Goal: Task Accomplishment & Management: Use online tool/utility

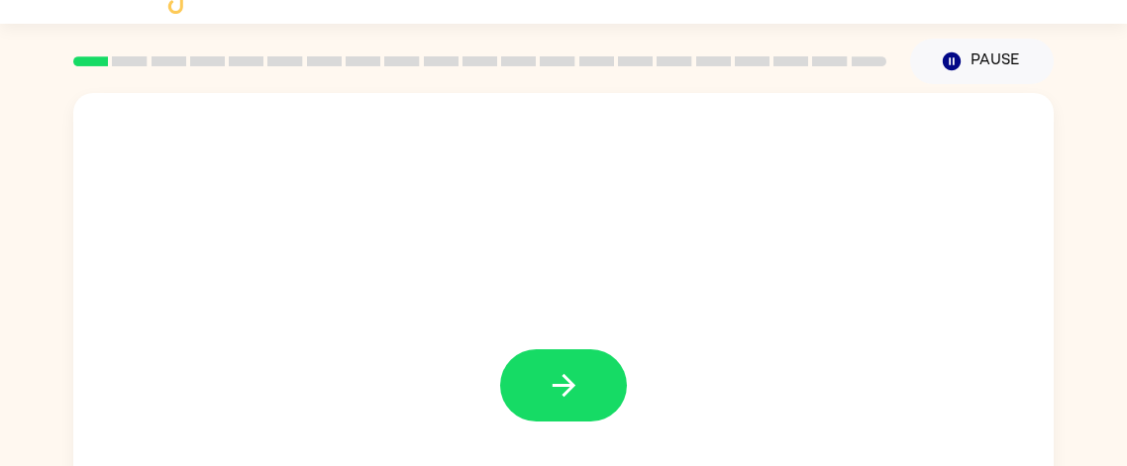
scroll to position [41, 0]
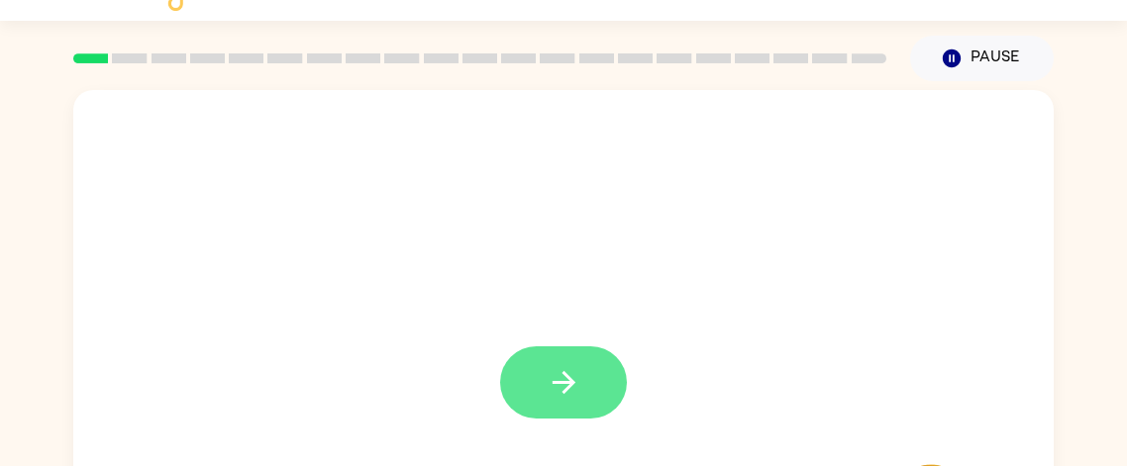
click at [572, 390] on icon "button" at bounding box center [564, 382] width 35 height 35
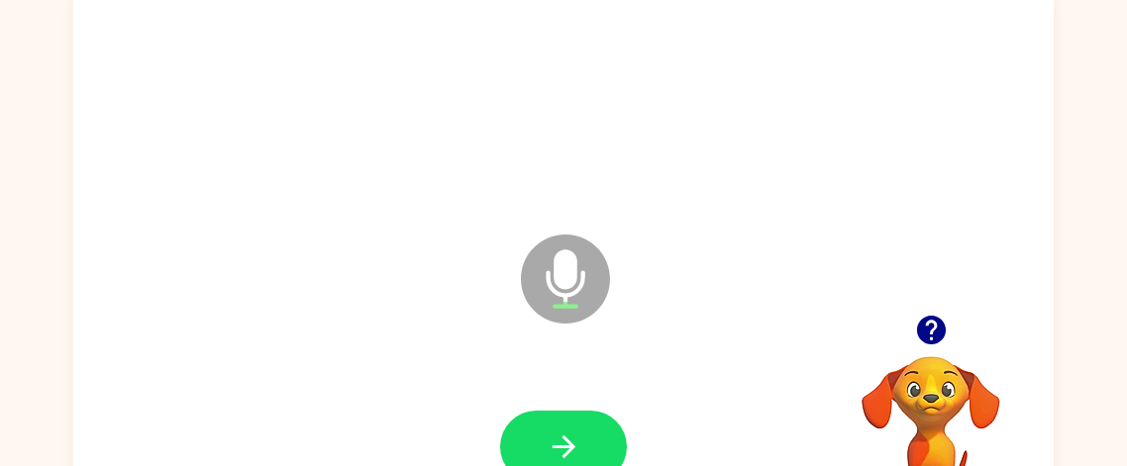
scroll to position [176, 0]
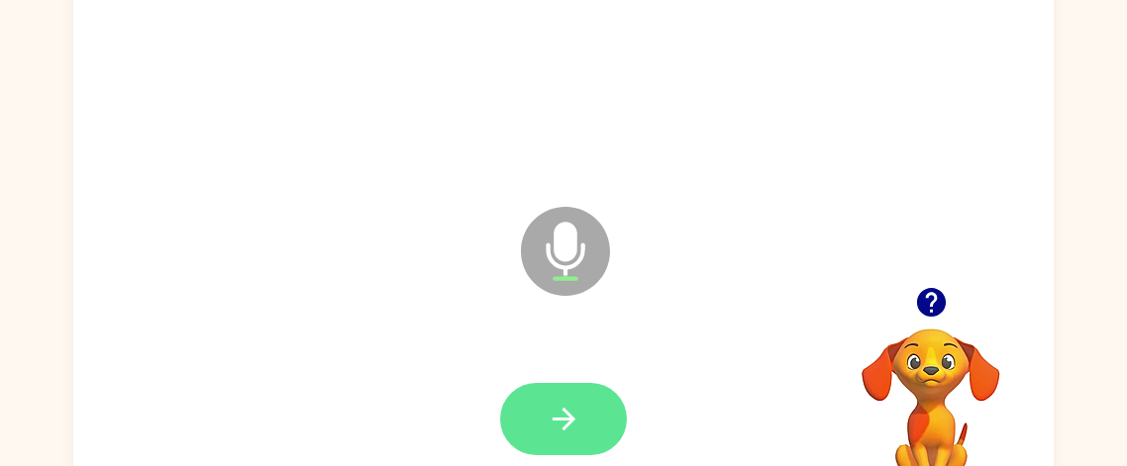
click at [581, 413] on button "button" at bounding box center [563, 419] width 127 height 72
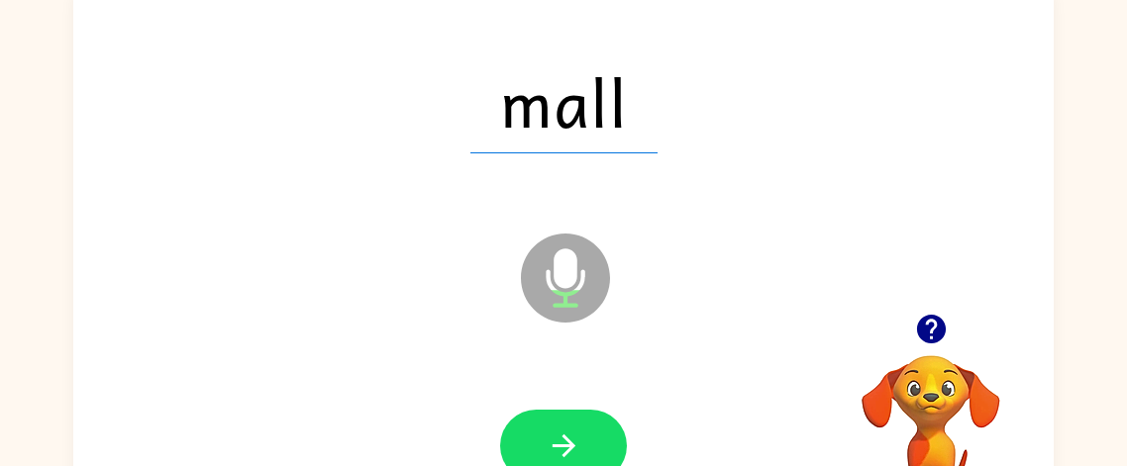
scroll to position [153, 0]
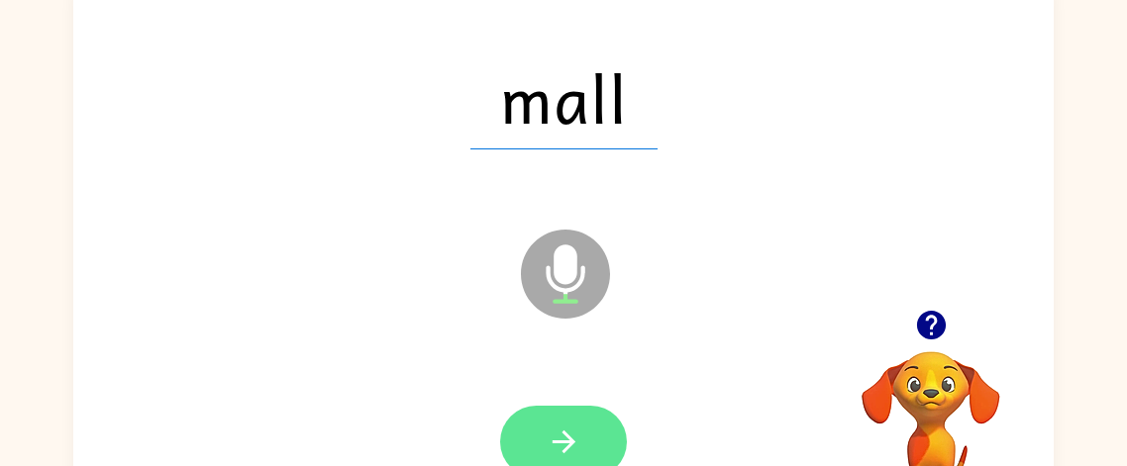
click at [576, 415] on button "button" at bounding box center [563, 442] width 127 height 72
click at [583, 437] on button "button" at bounding box center [563, 442] width 127 height 72
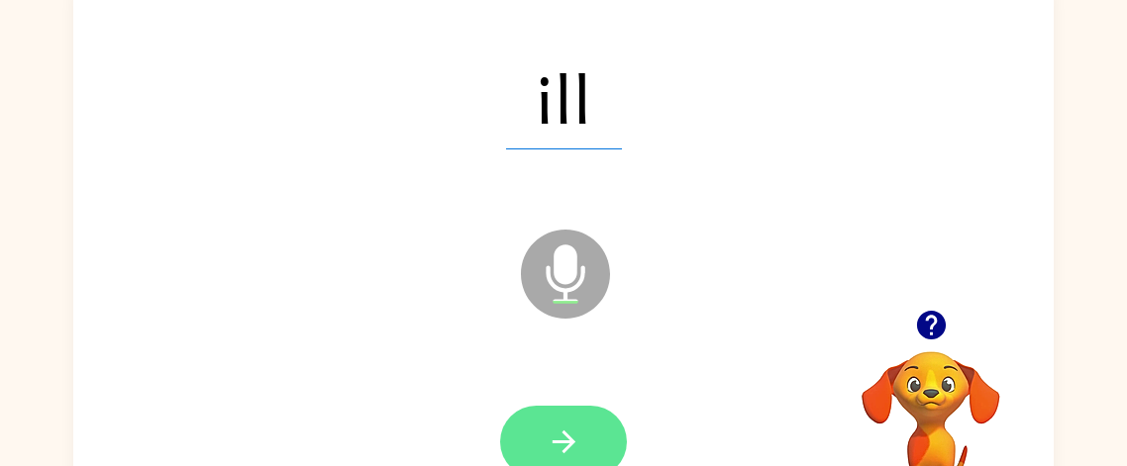
click at [602, 437] on button "button" at bounding box center [563, 442] width 127 height 72
click at [577, 434] on icon "button" at bounding box center [564, 442] width 35 height 35
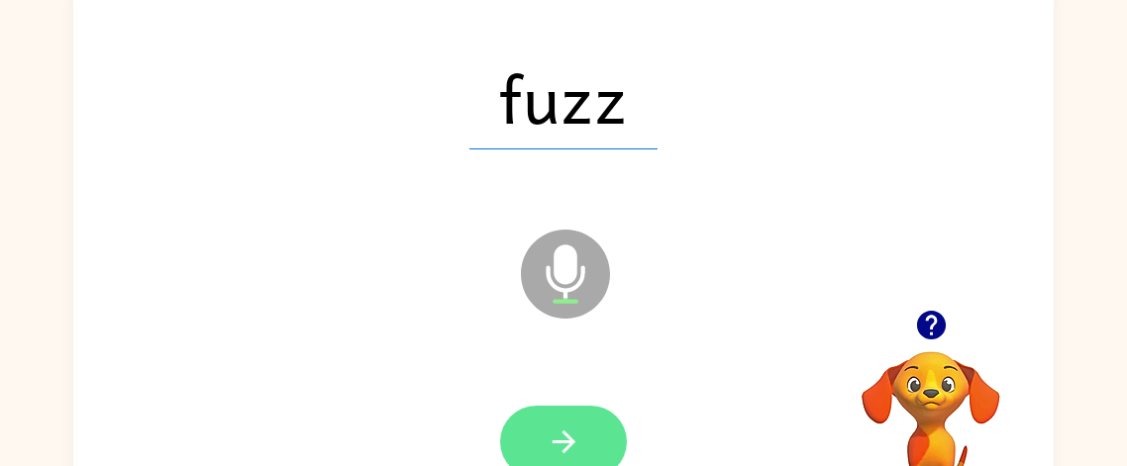
click at [580, 440] on button "button" at bounding box center [563, 442] width 127 height 72
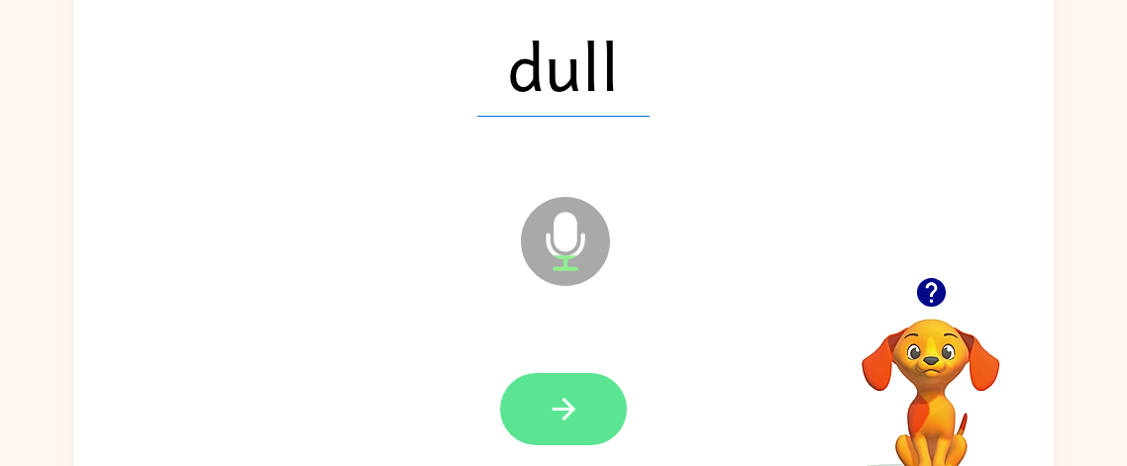
scroll to position [192, 0]
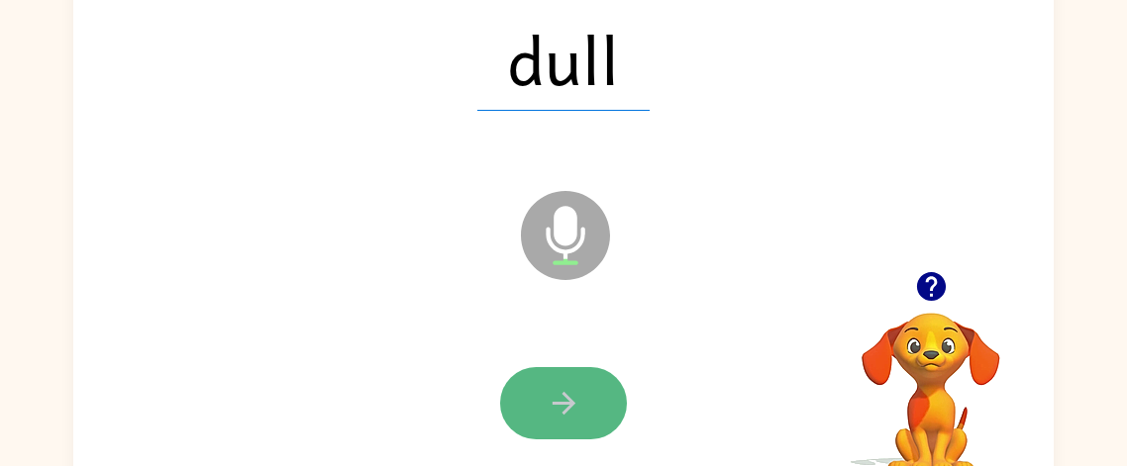
click at [587, 414] on button "button" at bounding box center [563, 403] width 127 height 72
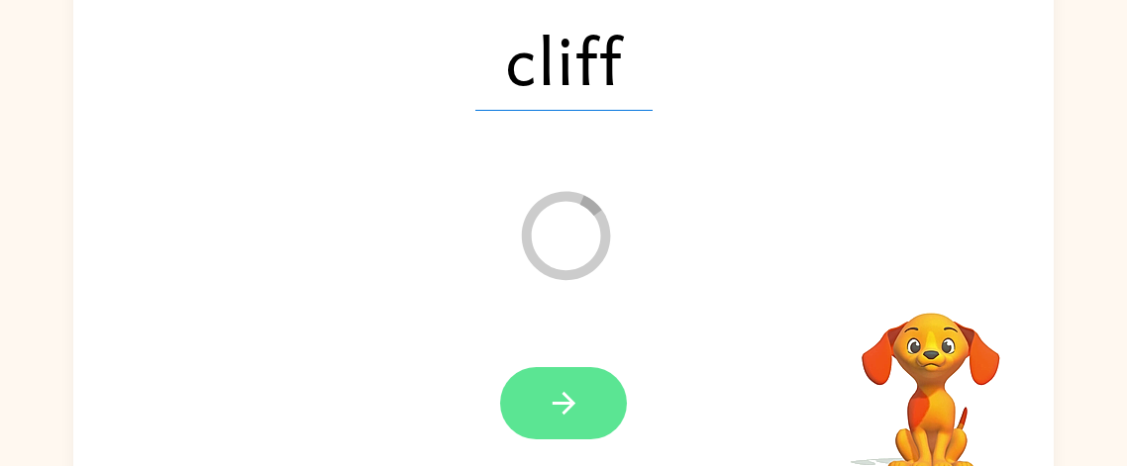
click at [545, 421] on button "button" at bounding box center [563, 403] width 127 height 72
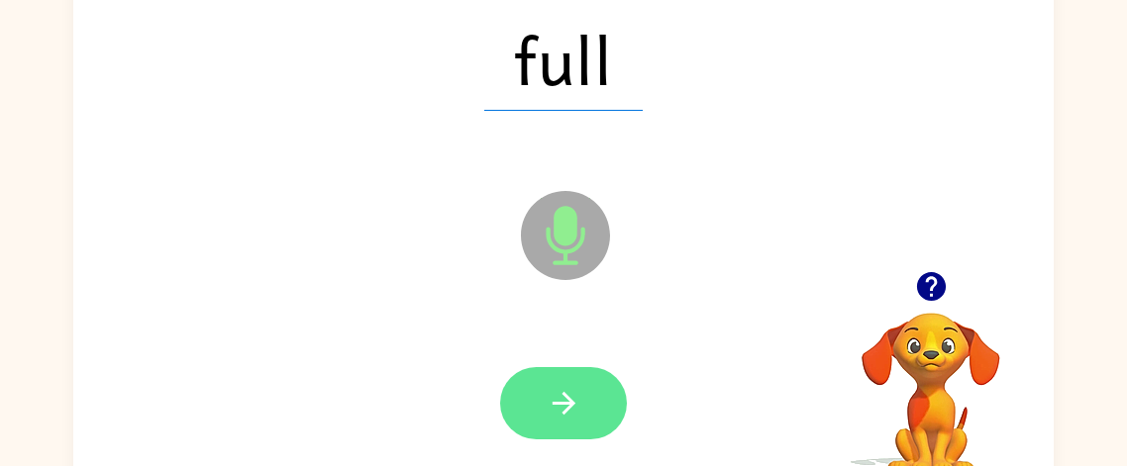
click at [594, 403] on button "button" at bounding box center [563, 403] width 127 height 72
click at [597, 396] on button "button" at bounding box center [563, 403] width 127 height 72
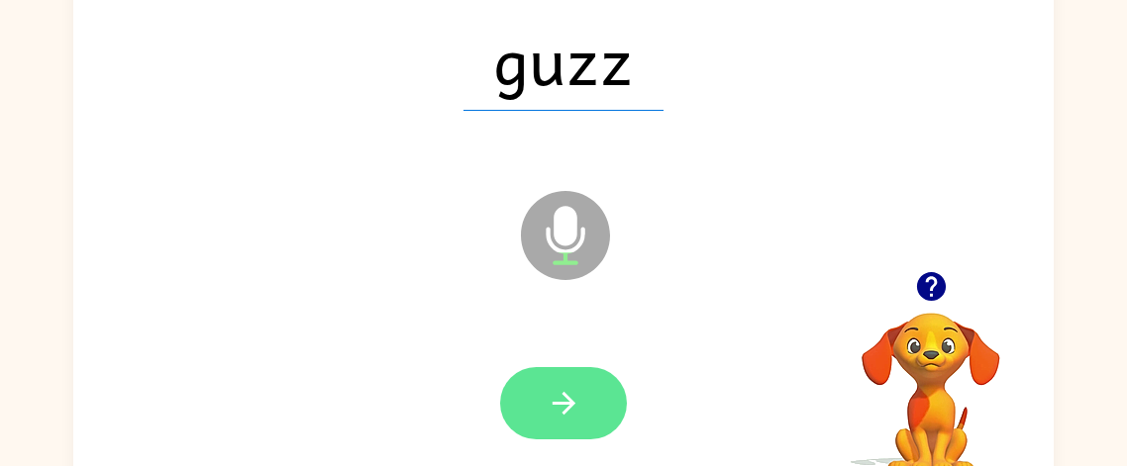
click at [599, 431] on button "button" at bounding box center [563, 403] width 127 height 72
click at [582, 419] on button "button" at bounding box center [563, 403] width 127 height 72
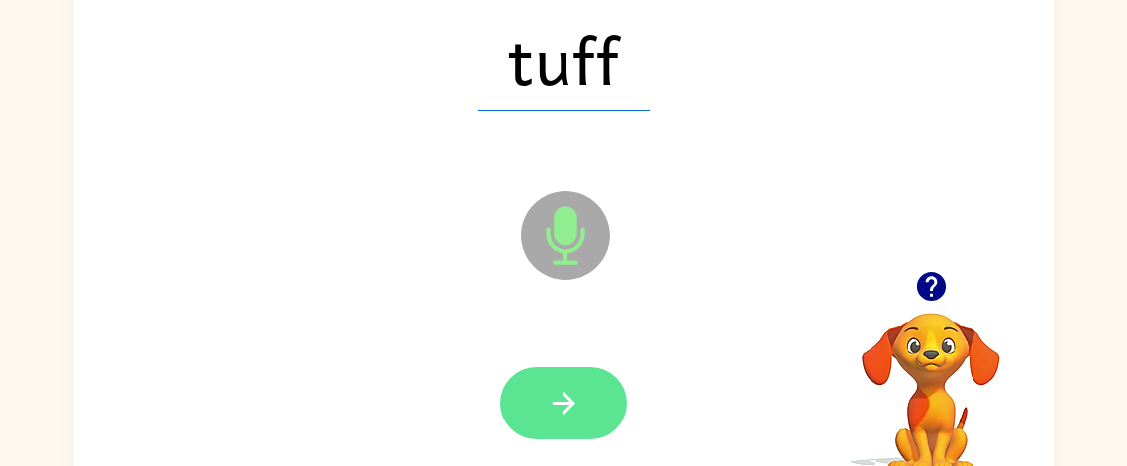
click at [578, 394] on icon "button" at bounding box center [564, 403] width 35 height 35
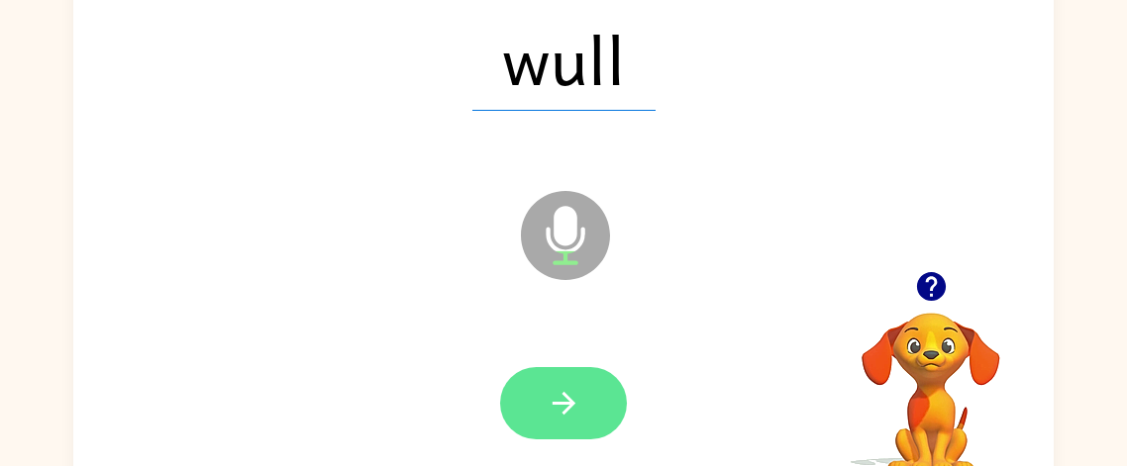
click at [561, 390] on icon "button" at bounding box center [564, 403] width 35 height 35
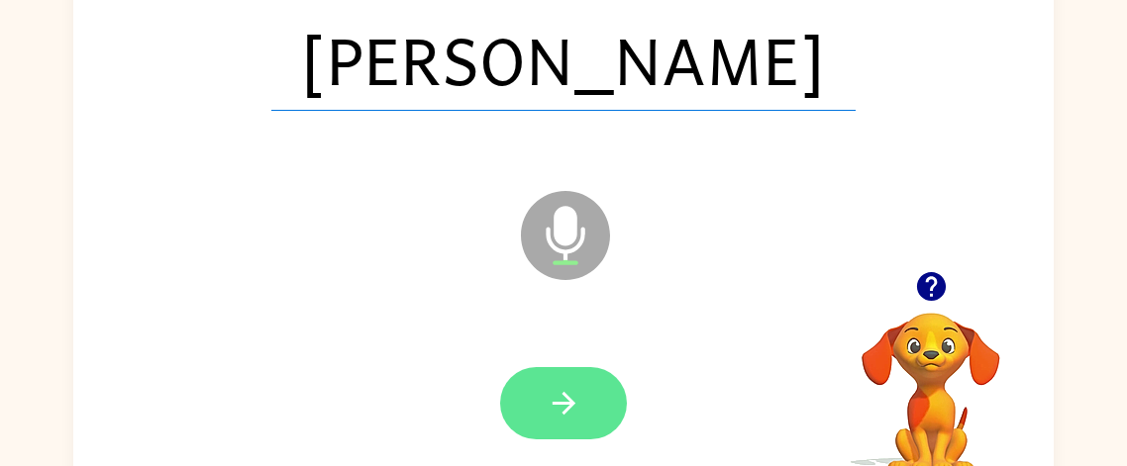
click at [588, 417] on button "button" at bounding box center [563, 403] width 127 height 72
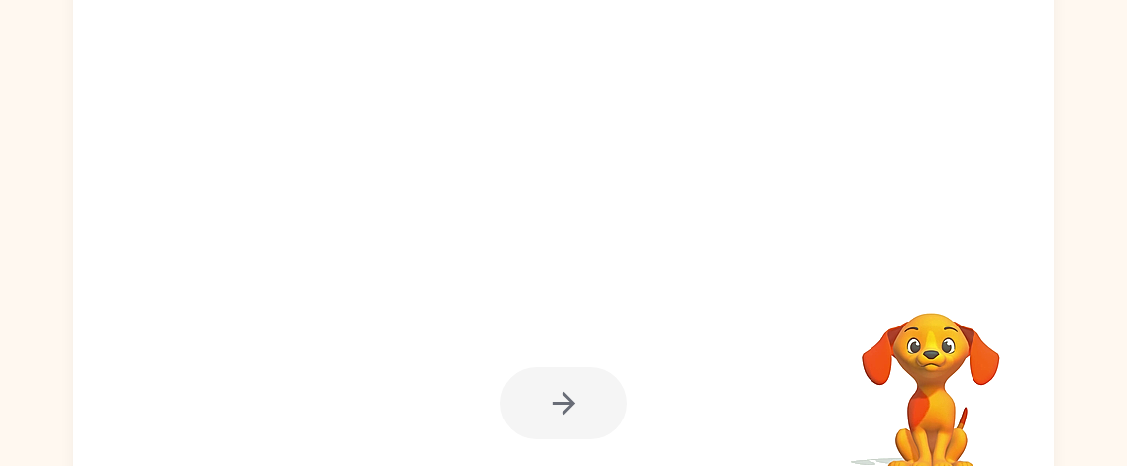
click at [560, 197] on div at bounding box center [516, 186] width 846 height 71
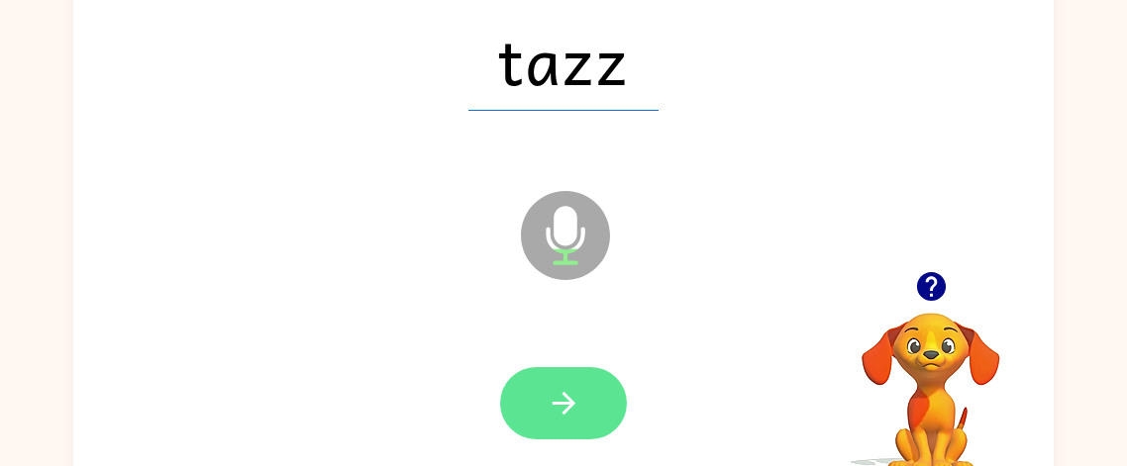
click at [587, 400] on button "button" at bounding box center [563, 403] width 127 height 72
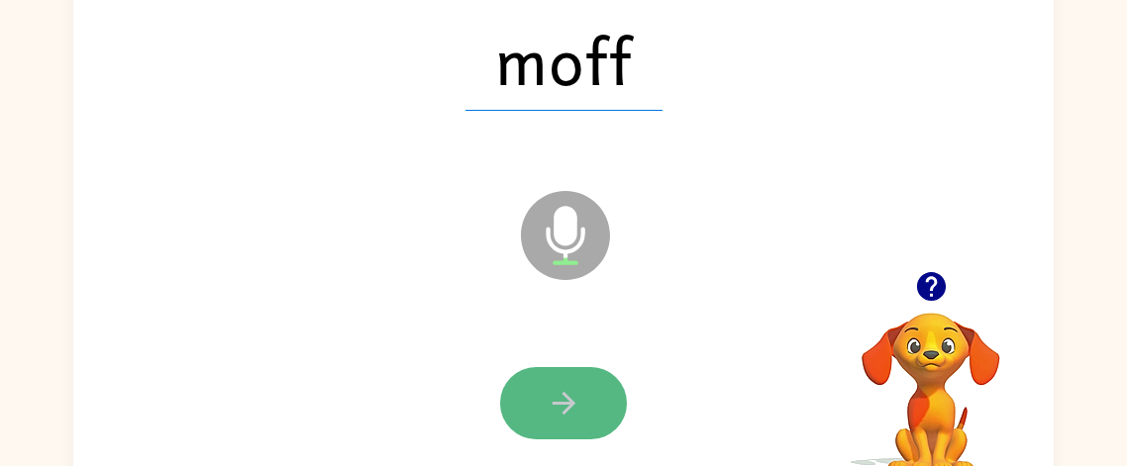
click at [536, 407] on button "button" at bounding box center [563, 403] width 127 height 72
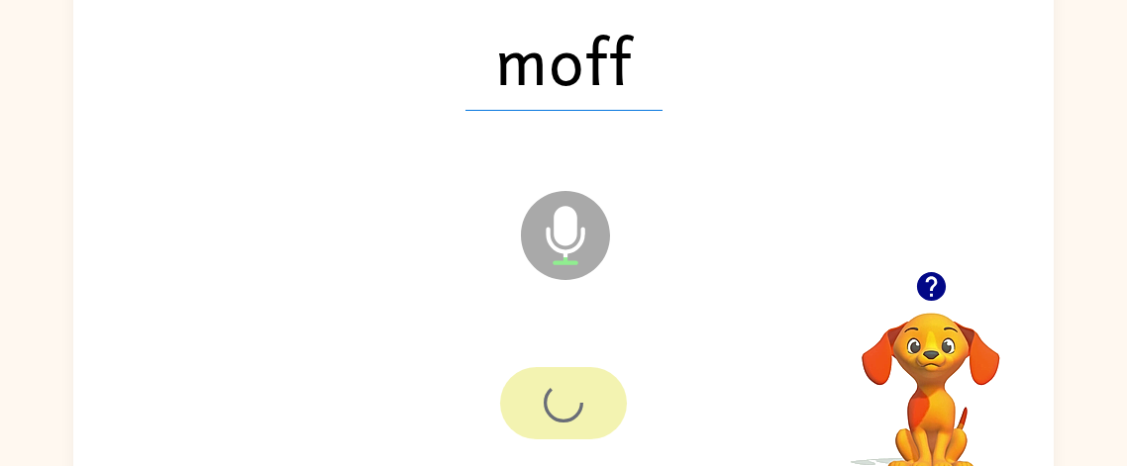
click at [536, 407] on div at bounding box center [563, 403] width 127 height 72
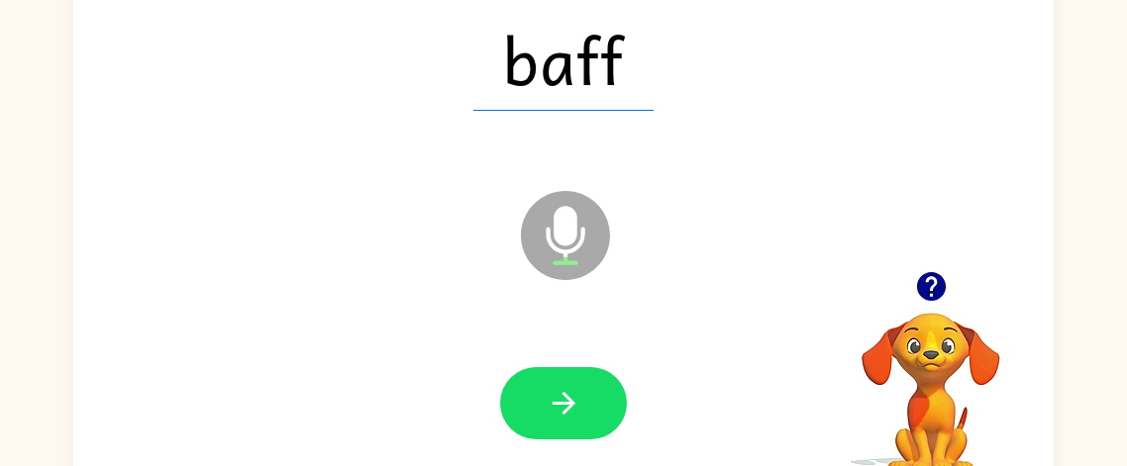
click at [536, 407] on button "button" at bounding box center [563, 403] width 127 height 72
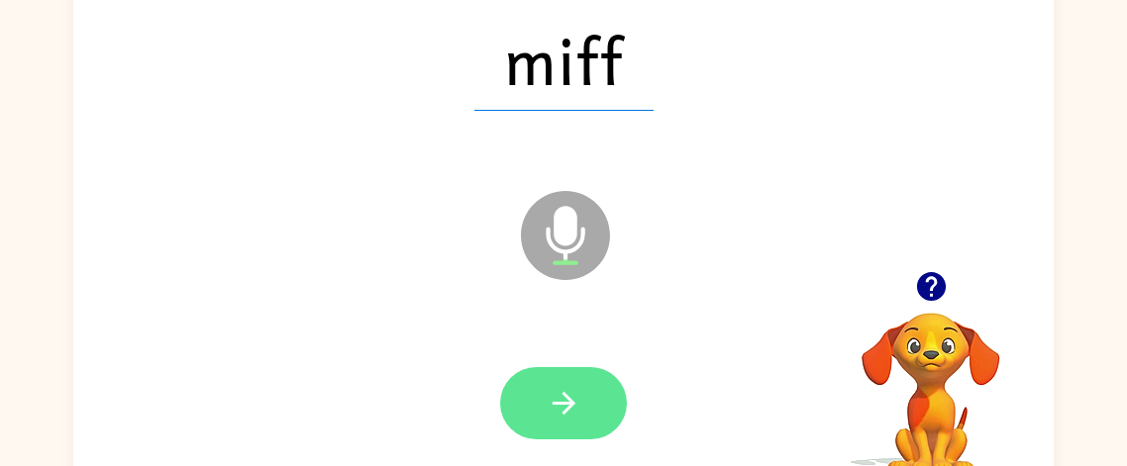
click at [557, 416] on icon "button" at bounding box center [564, 403] width 35 height 35
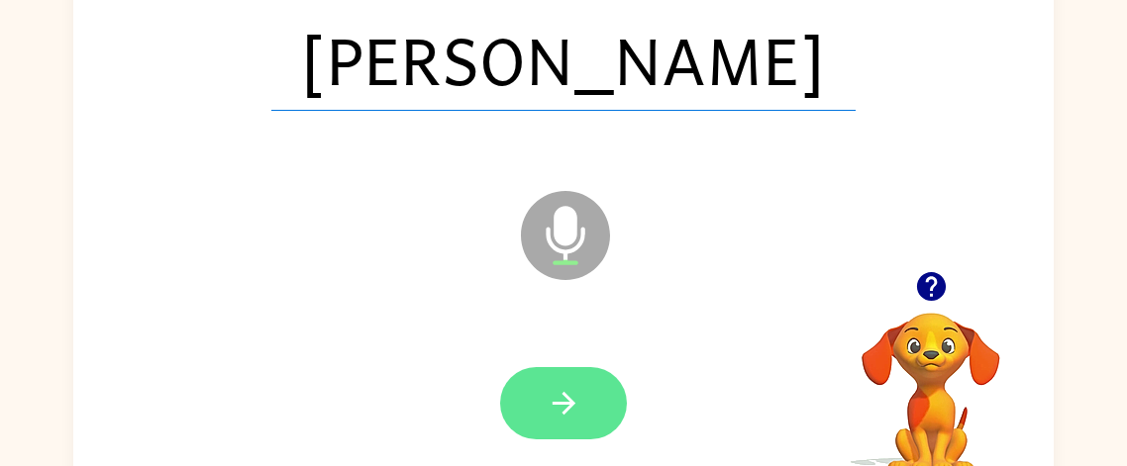
click at [556, 426] on button "button" at bounding box center [563, 403] width 127 height 72
click at [556, 426] on div at bounding box center [563, 403] width 127 height 72
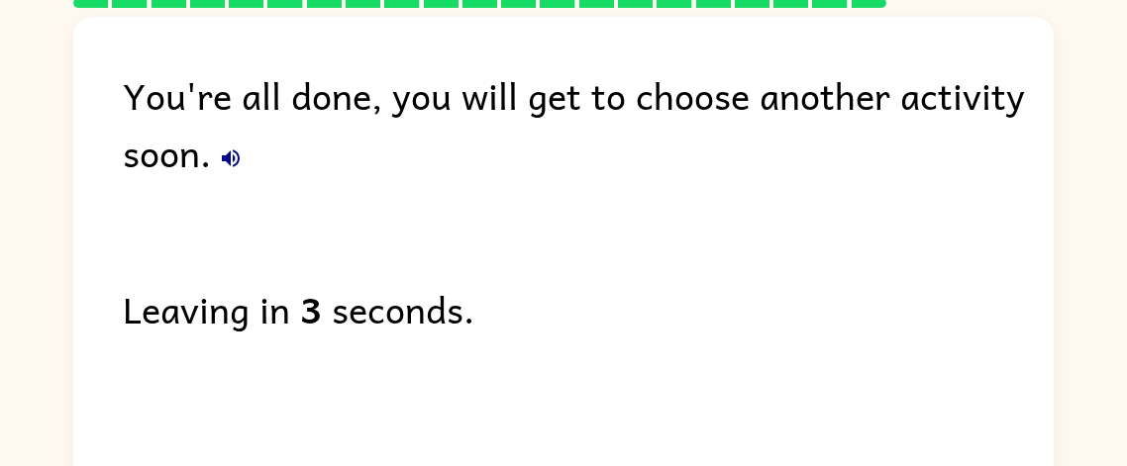
scroll to position [194, 0]
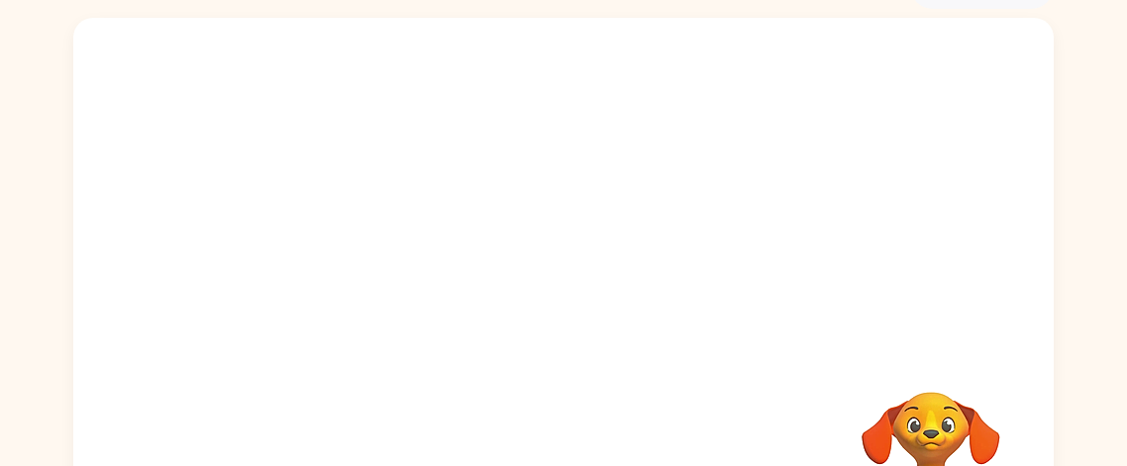
scroll to position [112, 0]
click at [517, 210] on video "Your browser must support playing .mp4 files to use Literably. Please try using…" at bounding box center [563, 185] width 980 height 333
click at [513, 210] on video "Your browser must support playing .mp4 files to use Literably. Please try using…" at bounding box center [563, 185] width 980 height 333
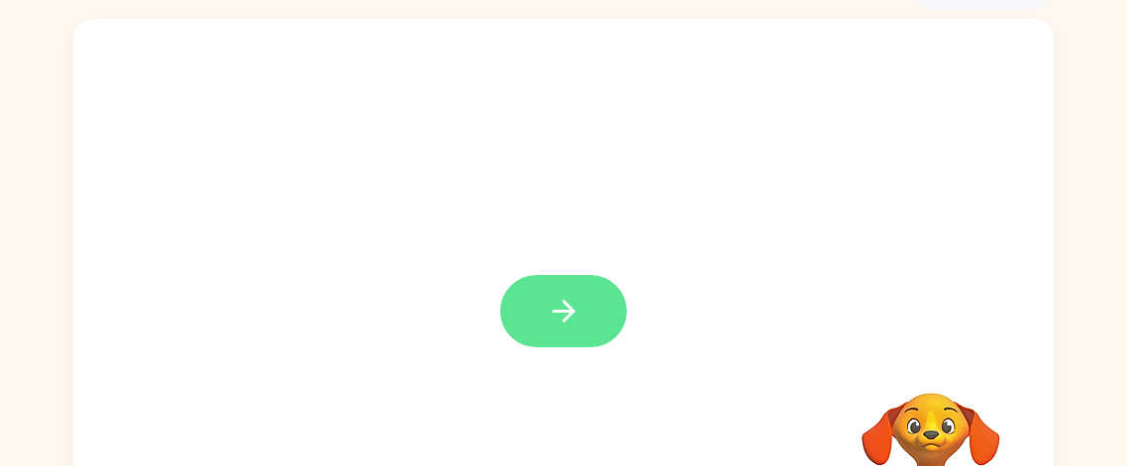
click at [614, 312] on button "button" at bounding box center [563, 311] width 127 height 72
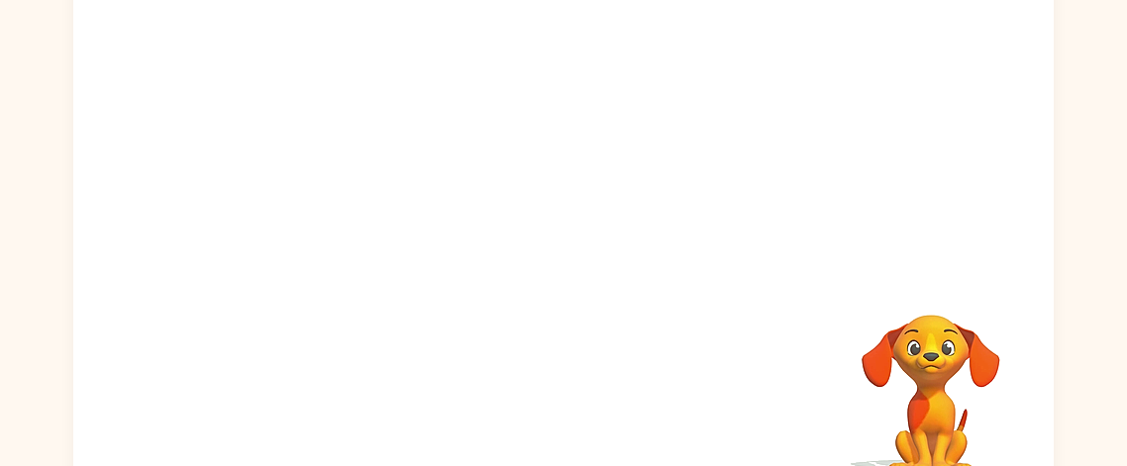
scroll to position [173, 0]
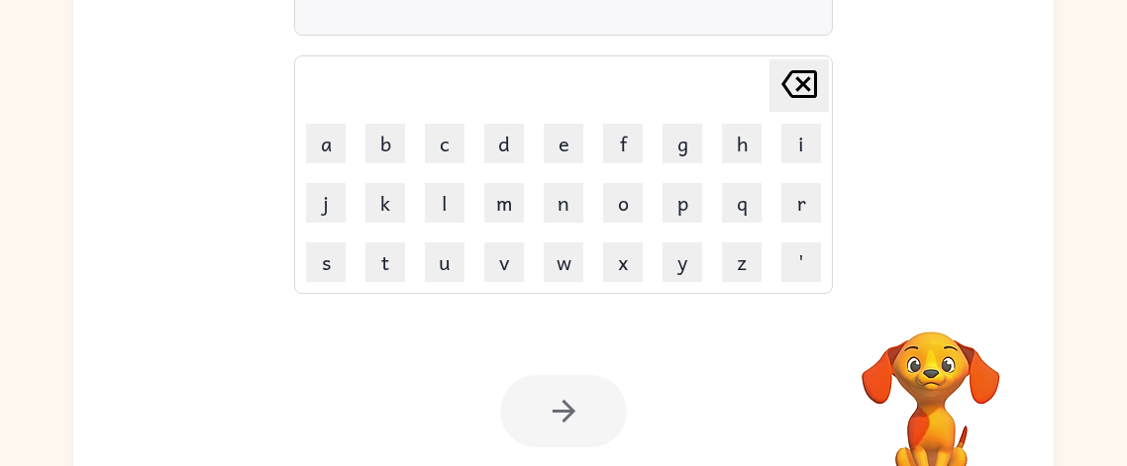
click at [648, 309] on div "Your browser must support playing .mp4 files to use Literably. Please try using…" at bounding box center [563, 411] width 980 height 223
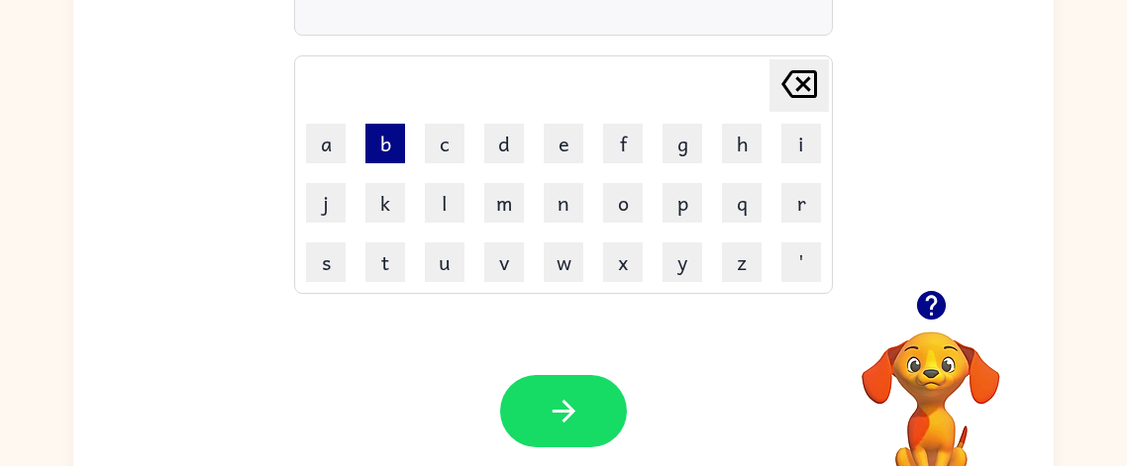
click at [391, 155] on button "b" at bounding box center [385, 144] width 40 height 40
click at [561, 142] on button "e" at bounding box center [564, 144] width 40 height 40
click at [334, 255] on button "s" at bounding box center [326, 263] width 40 height 40
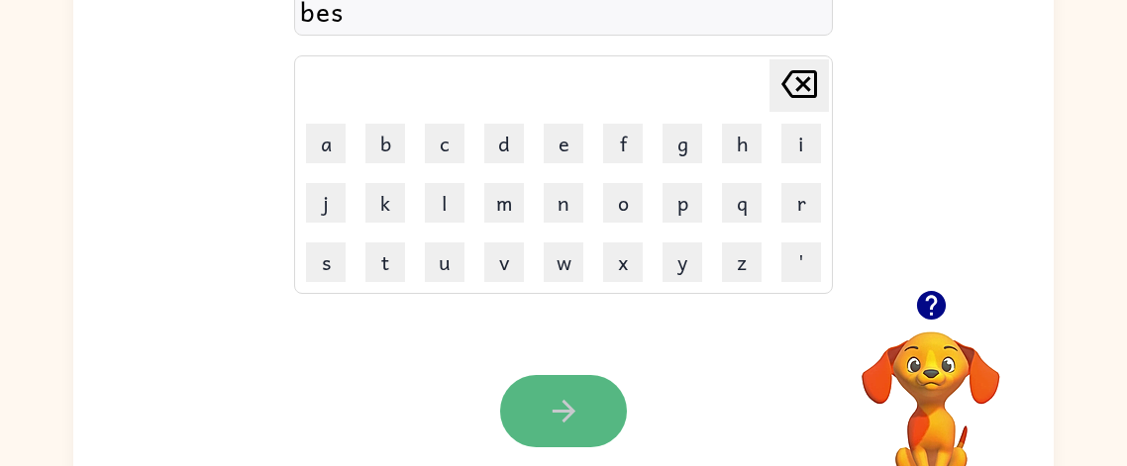
click at [525, 393] on button "button" at bounding box center [563, 411] width 127 height 72
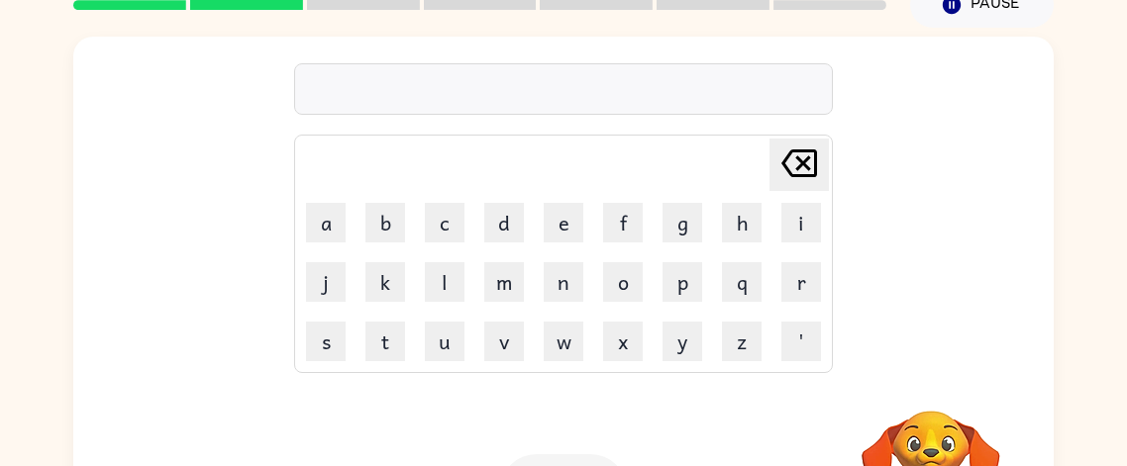
scroll to position [70, 0]
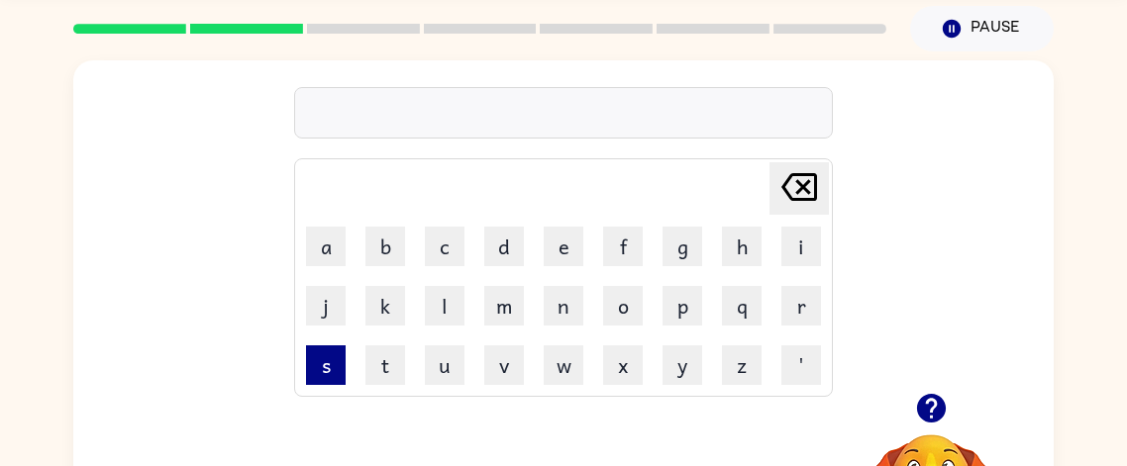
click at [337, 362] on button "s" at bounding box center [326, 366] width 40 height 40
click at [611, 313] on button "o" at bounding box center [623, 306] width 40 height 40
click at [516, 312] on button "m" at bounding box center [504, 306] width 40 height 40
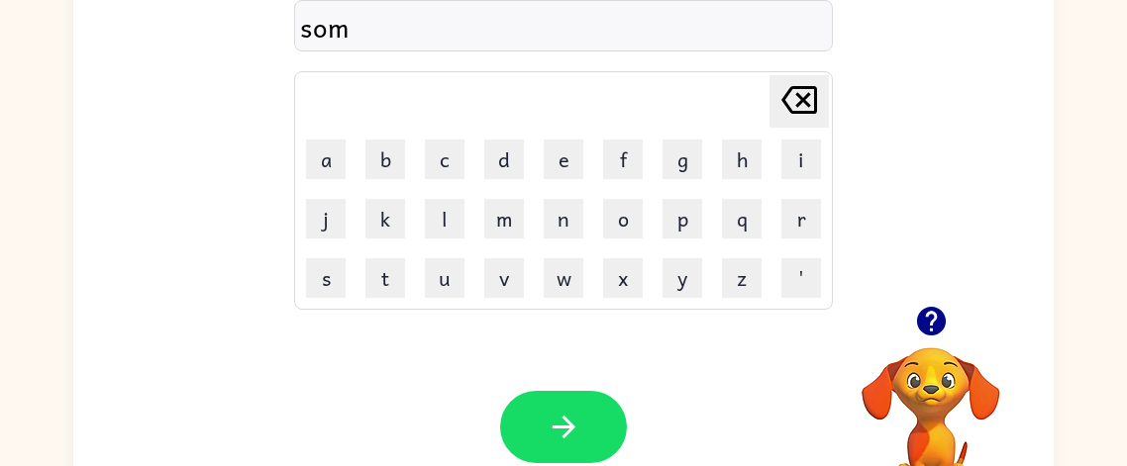
scroll to position [159, 0]
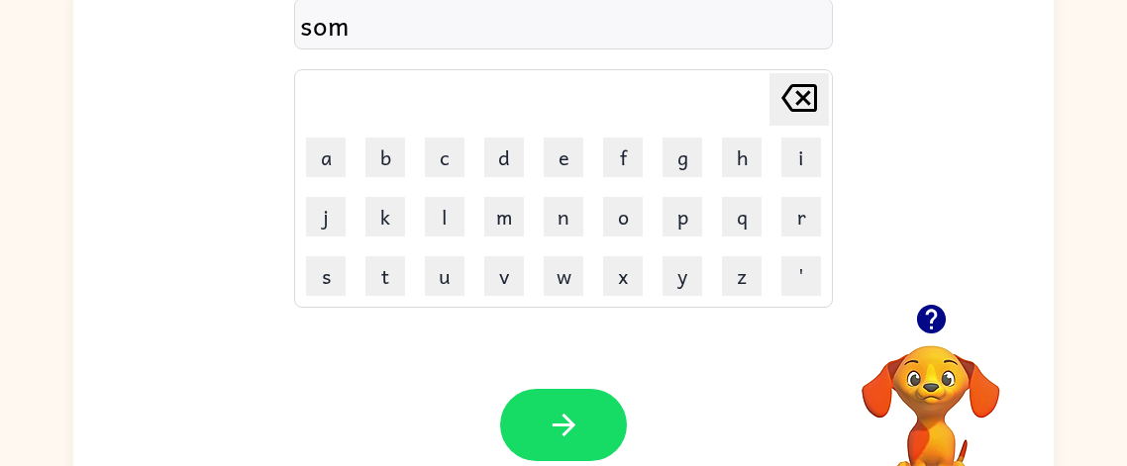
click at [572, 387] on div "Your browser must support playing .mp4 files to use Literably. Please try using…" at bounding box center [563, 425] width 980 height 223
click at [572, 387] on div "Your browser must support playing .mp4 files to use Literably. Please try using…" at bounding box center [563, 426] width 980 height 223
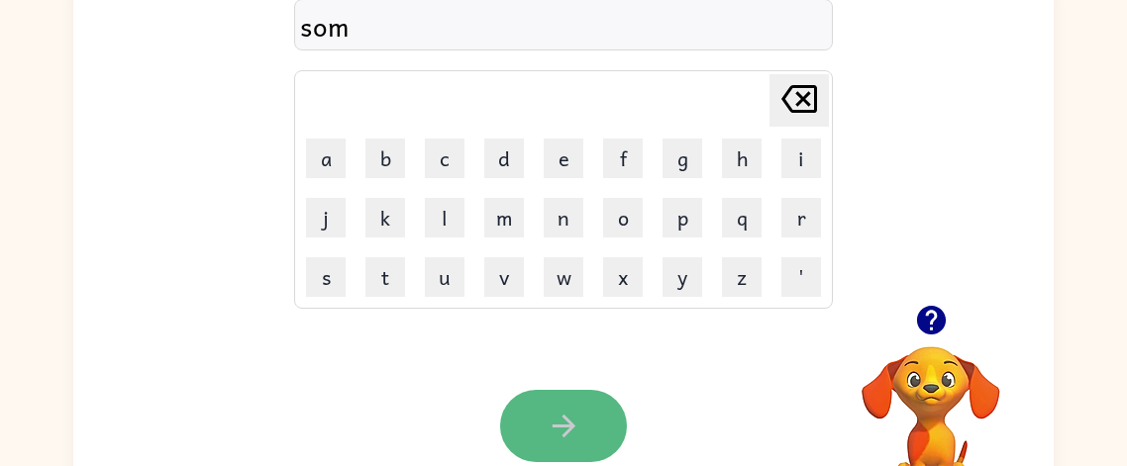
click at [578, 398] on button "button" at bounding box center [563, 426] width 127 height 72
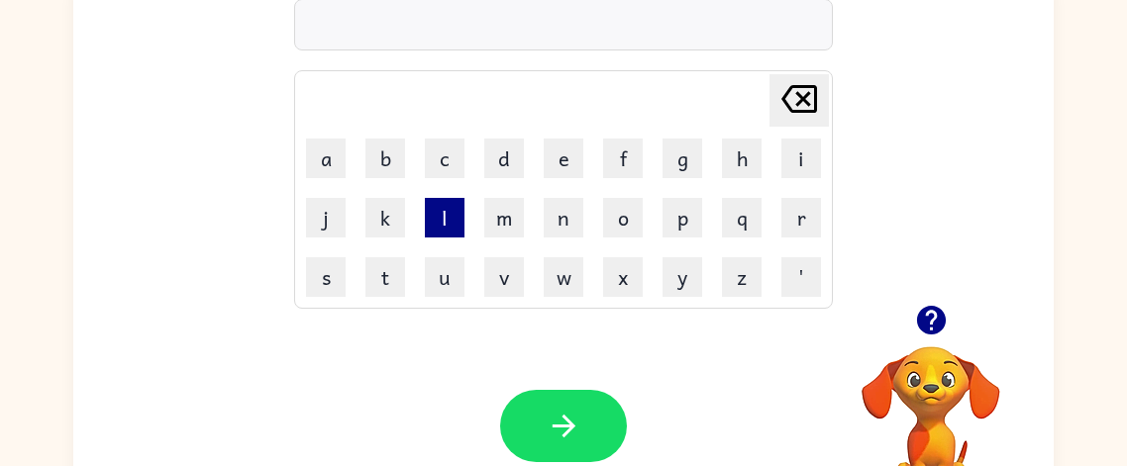
click at [438, 229] on button "l" at bounding box center [445, 218] width 40 height 40
click at [793, 104] on icon "[PERSON_NAME] last character input" at bounding box center [799, 99] width 48 height 48
click at [381, 163] on button "b" at bounding box center [385, 159] width 40 height 40
click at [447, 286] on button "u" at bounding box center [445, 277] width 40 height 40
click at [342, 270] on button "s" at bounding box center [326, 277] width 40 height 40
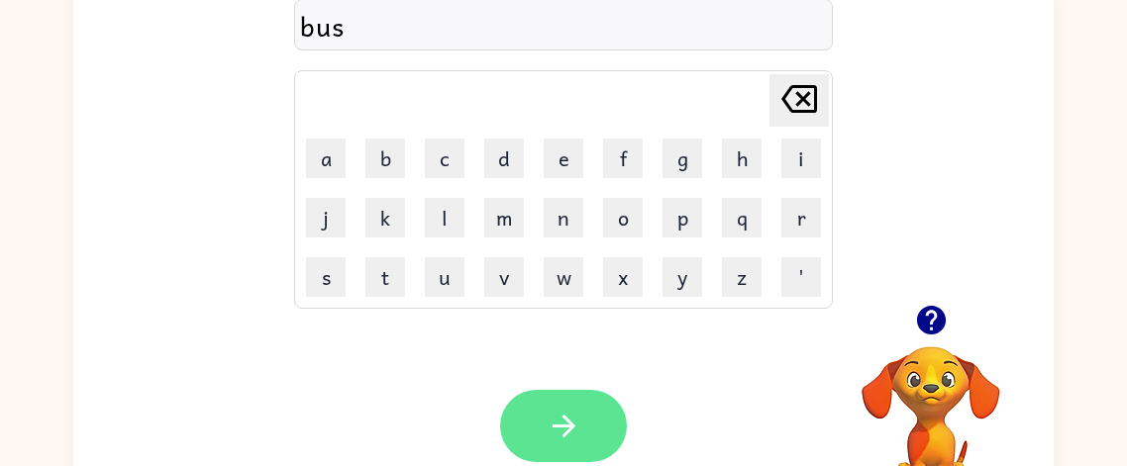
click at [580, 418] on icon "button" at bounding box center [564, 426] width 35 height 35
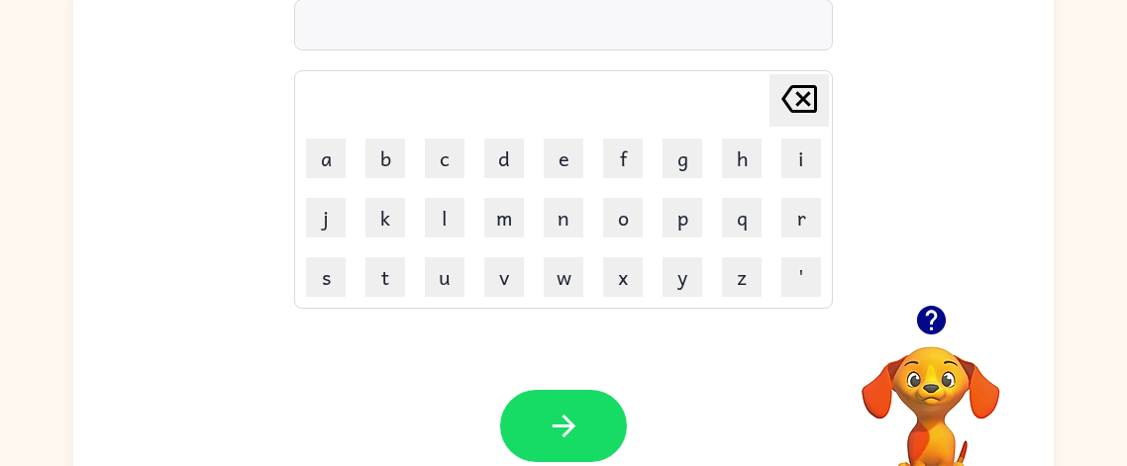
click at [933, 395] on video "Your browser must support playing .mp4 files to use Literably. Please try using…" at bounding box center [931, 415] width 198 height 198
click at [931, 314] on icon "button" at bounding box center [930, 320] width 29 height 29
click at [437, 163] on button "c" at bounding box center [445, 159] width 40 height 40
click at [804, 118] on icon "[PERSON_NAME] last character input" at bounding box center [799, 99] width 48 height 48
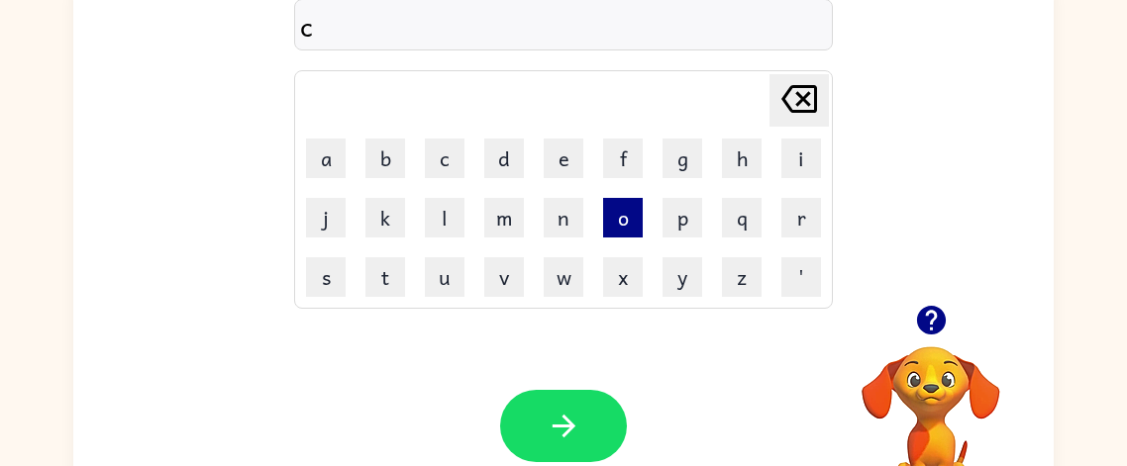
click at [619, 217] on button "o" at bounding box center [623, 218] width 40 height 40
click at [449, 222] on button "l" at bounding box center [445, 218] width 40 height 40
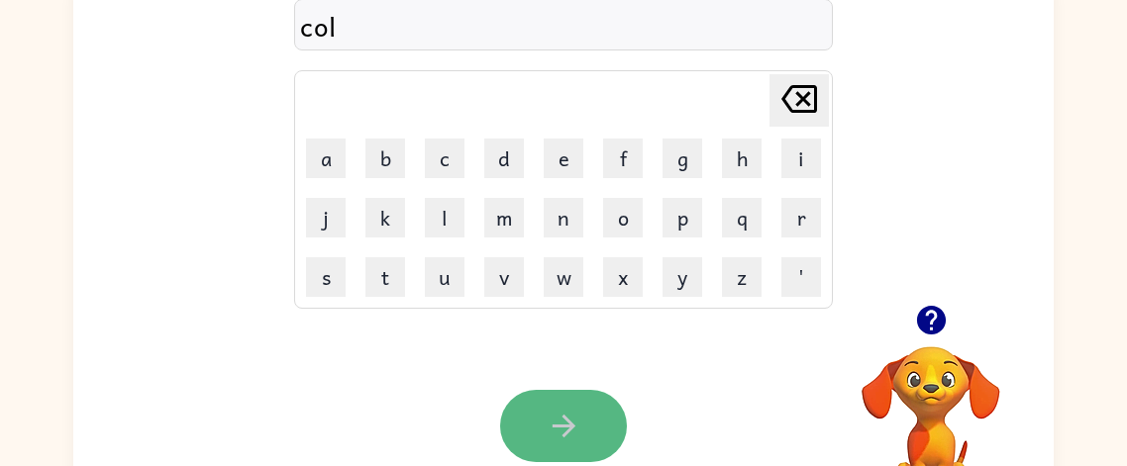
click at [561, 417] on icon "button" at bounding box center [563, 426] width 23 height 23
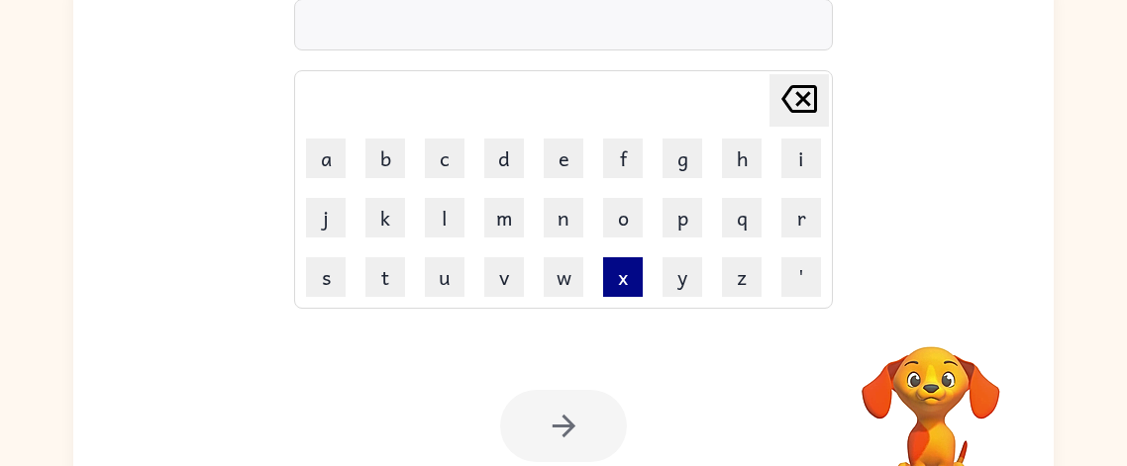
click at [606, 285] on button "x" at bounding box center [623, 277] width 40 height 40
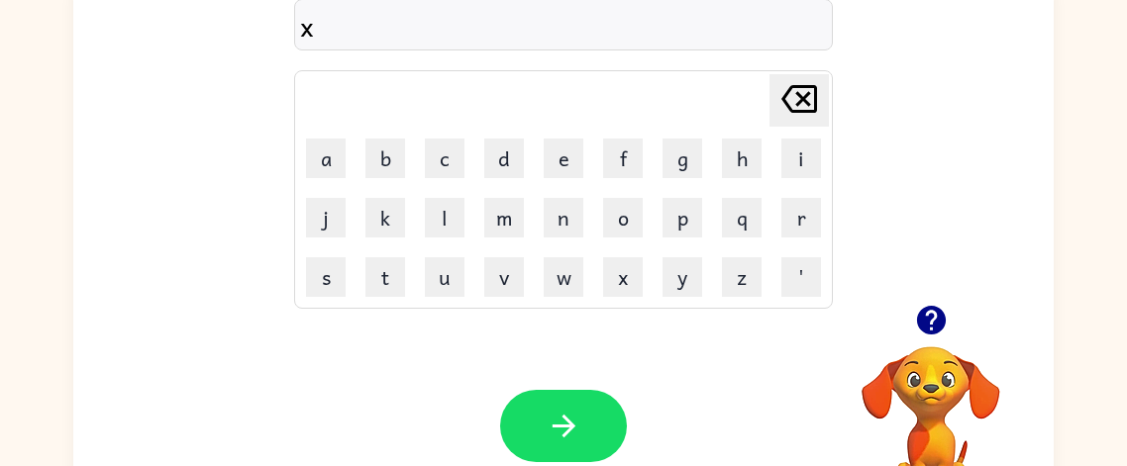
click at [709, 193] on td "p" at bounding box center [682, 217] width 57 height 57
click at [779, 117] on icon "[PERSON_NAME] last character input" at bounding box center [799, 99] width 48 height 48
click at [501, 160] on button "d" at bounding box center [504, 159] width 40 height 40
click at [612, 215] on button "o" at bounding box center [623, 218] width 40 height 40
click at [428, 231] on button "l" at bounding box center [445, 218] width 40 height 40
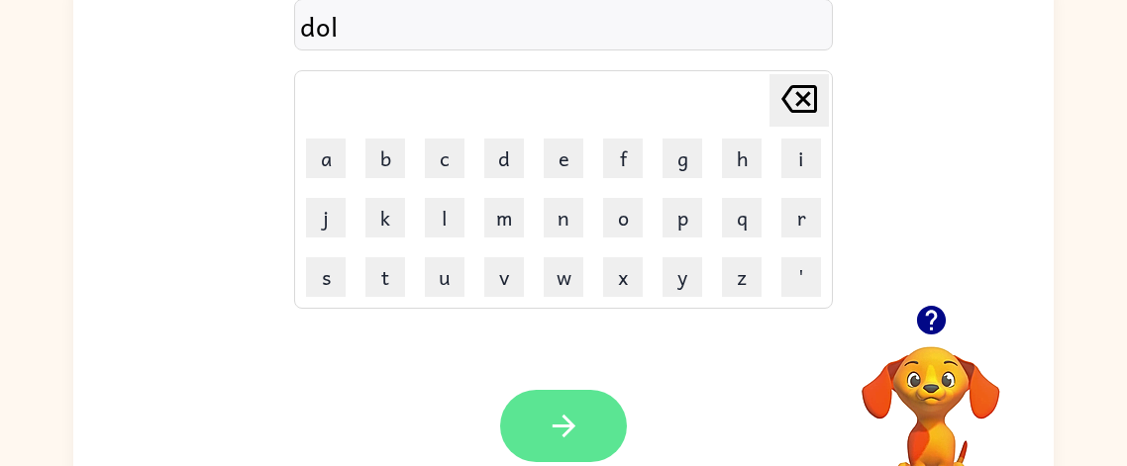
click at [589, 426] on button "button" at bounding box center [563, 426] width 127 height 72
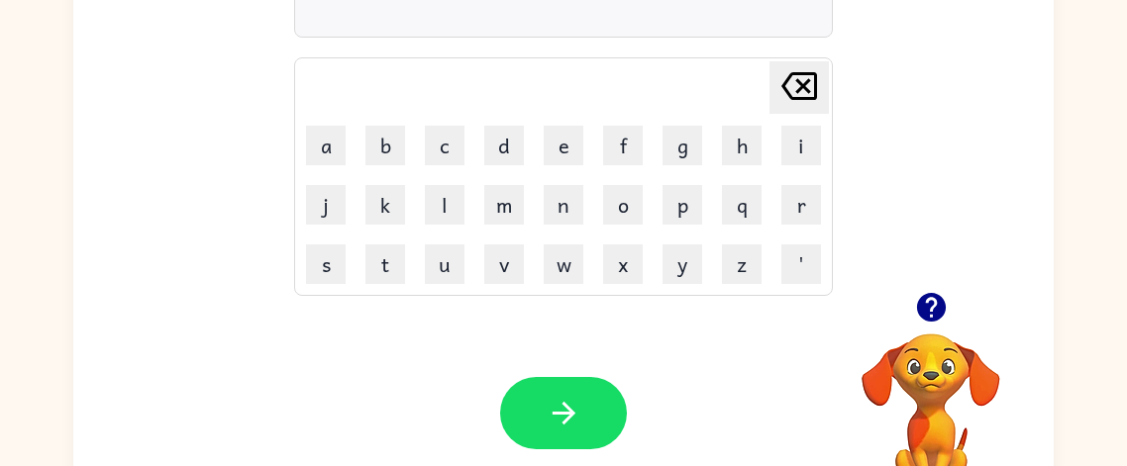
scroll to position [187, 0]
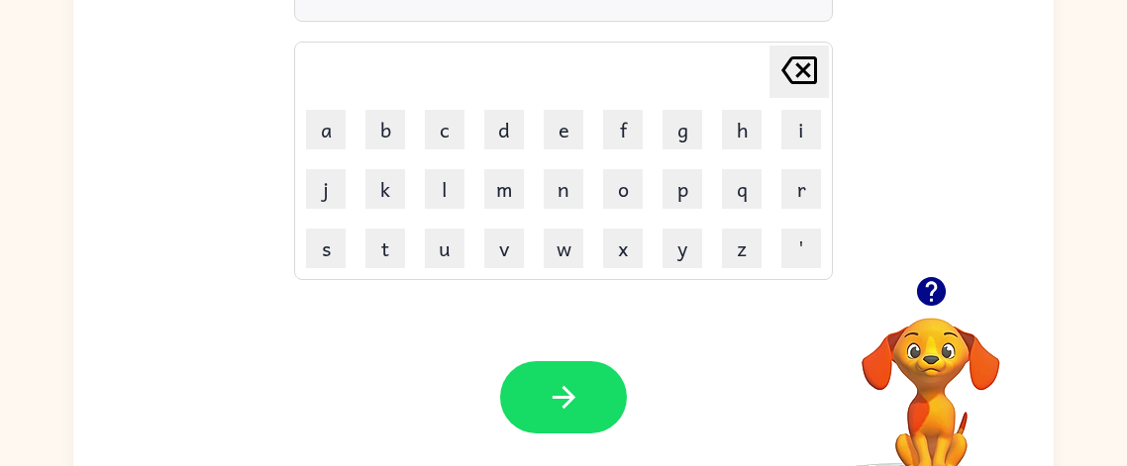
click at [928, 373] on video "Your browser must support playing .mp4 files to use Literably. Please try using…" at bounding box center [931, 386] width 198 height 198
click at [937, 376] on video "Your browser must support playing .mp4 files to use Literably. Please try using…" at bounding box center [931, 386] width 198 height 198
click at [955, 391] on video "Your browser must support playing .mp4 files to use Literably. Please try using…" at bounding box center [931, 386] width 198 height 198
click at [934, 365] on video "Your browser must support playing .mp4 files to use Literably. Please try using…" at bounding box center [931, 386] width 198 height 198
click at [939, 370] on video "Your browser must support playing .mp4 files to use Literably. Please try using…" at bounding box center [931, 386] width 198 height 198
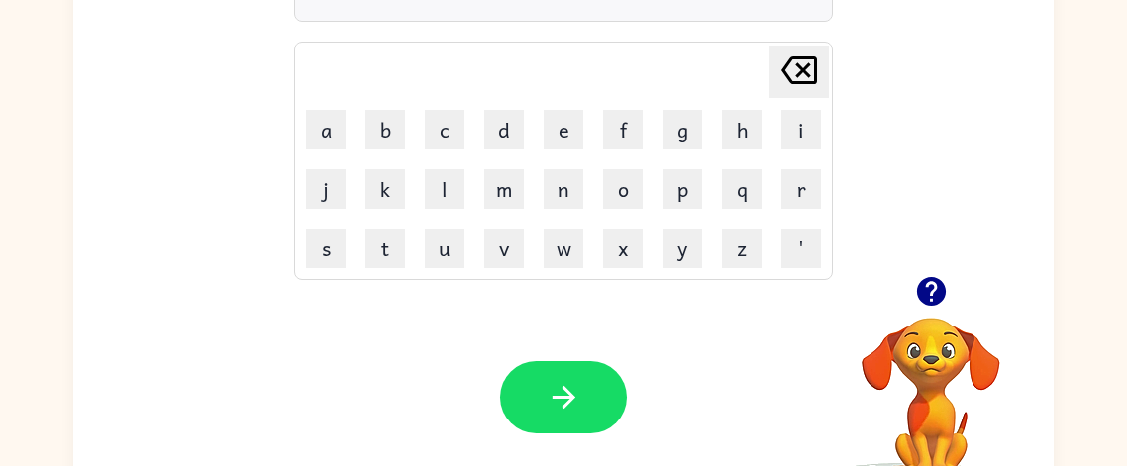
click at [906, 343] on video "Your browser must support playing .mp4 files to use Literably. Please try using…" at bounding box center [931, 386] width 198 height 198
click at [947, 356] on video "Your browser must support playing .mp4 files to use Literably. Please try using…" at bounding box center [931, 386] width 198 height 198
click at [921, 381] on video "Your browser must support playing .mp4 files to use Literably. Please try using…" at bounding box center [931, 386] width 198 height 198
click at [948, 415] on video "Your browser must support playing .mp4 files to use Literably. Please try using…" at bounding box center [931, 386] width 198 height 198
click at [911, 386] on video "Your browser must support playing .mp4 files to use Literably. Please try using…" at bounding box center [931, 386] width 198 height 198
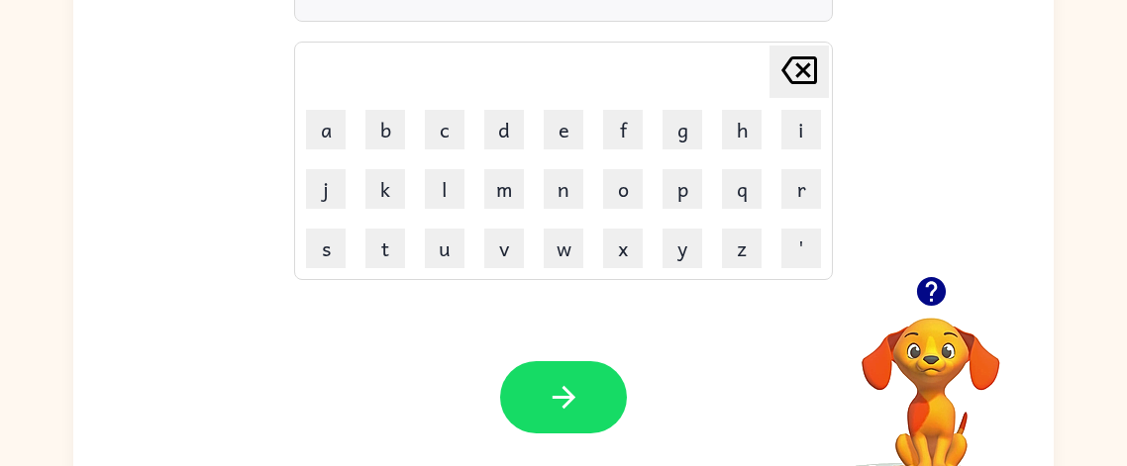
click at [919, 371] on video "Your browser must support playing .mp4 files to use Literably. Please try using…" at bounding box center [931, 386] width 198 height 198
click at [928, 371] on video "Your browser must support playing .mp4 files to use Literably. Please try using…" at bounding box center [931, 386] width 198 height 198
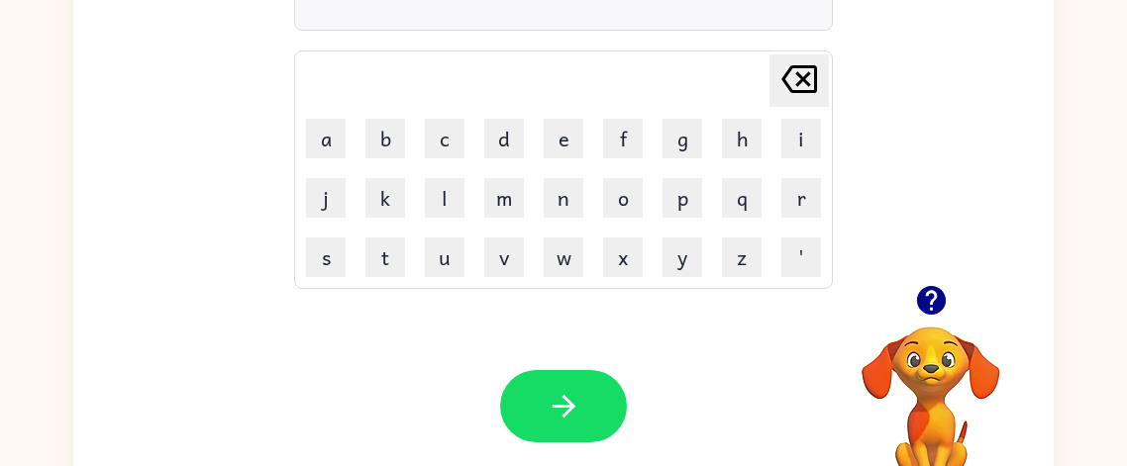
scroll to position [182, 0]
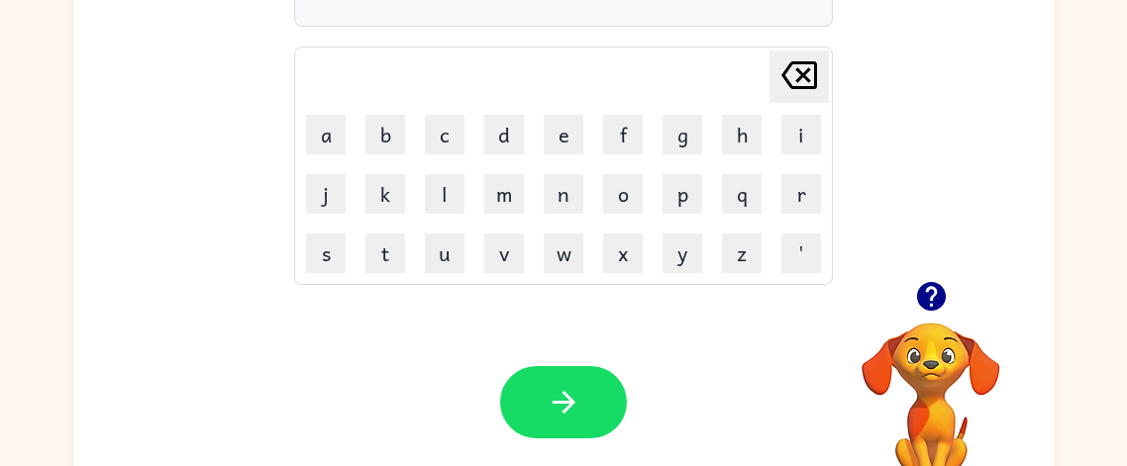
click at [932, 397] on video "Your browser must support playing .mp4 files to use Literably. Please try using…" at bounding box center [931, 391] width 198 height 198
click at [932, 361] on video "Your browser must support playing .mp4 files to use Literably. Please try using…" at bounding box center [931, 391] width 198 height 198
click at [924, 292] on icon "button" at bounding box center [930, 296] width 29 height 29
click at [693, 133] on button "g" at bounding box center [682, 135] width 40 height 40
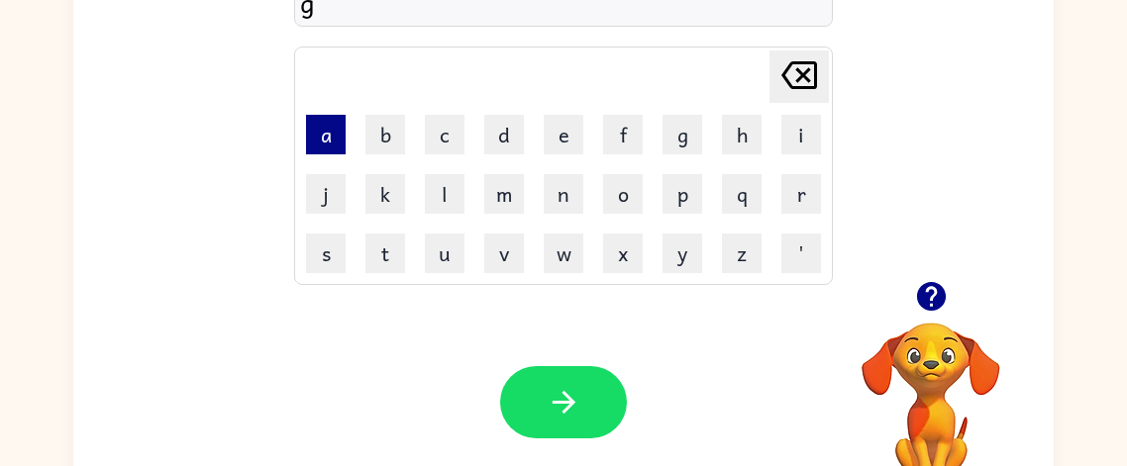
click at [329, 146] on button "a" at bounding box center [326, 135] width 40 height 40
click at [331, 251] on button "s" at bounding box center [326, 254] width 40 height 40
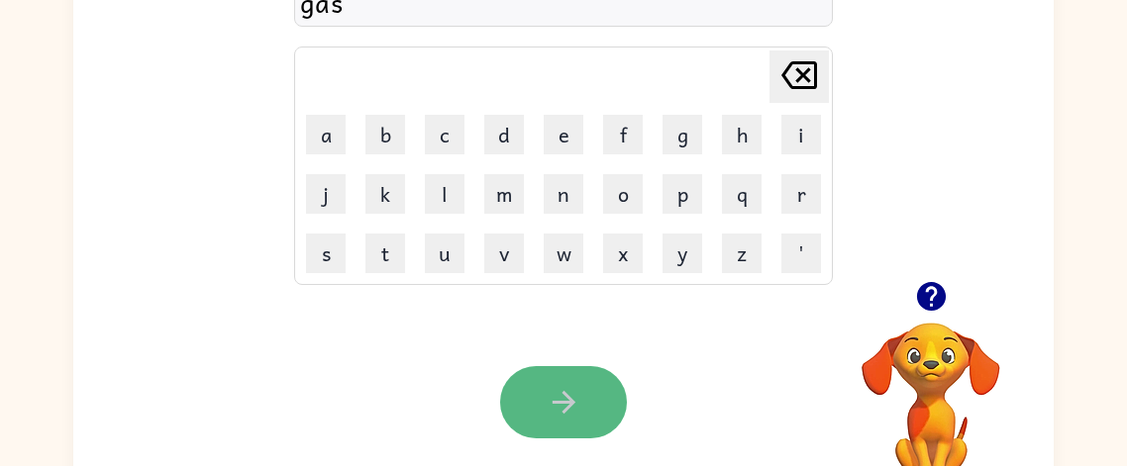
click at [562, 377] on button "button" at bounding box center [563, 402] width 127 height 72
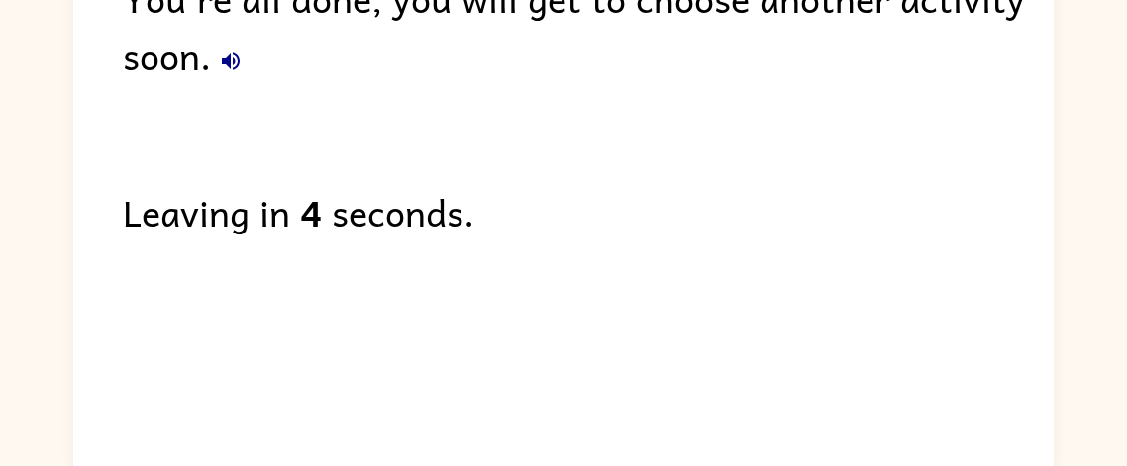
scroll to position [194, 0]
